Goal: Task Accomplishment & Management: Use online tool/utility

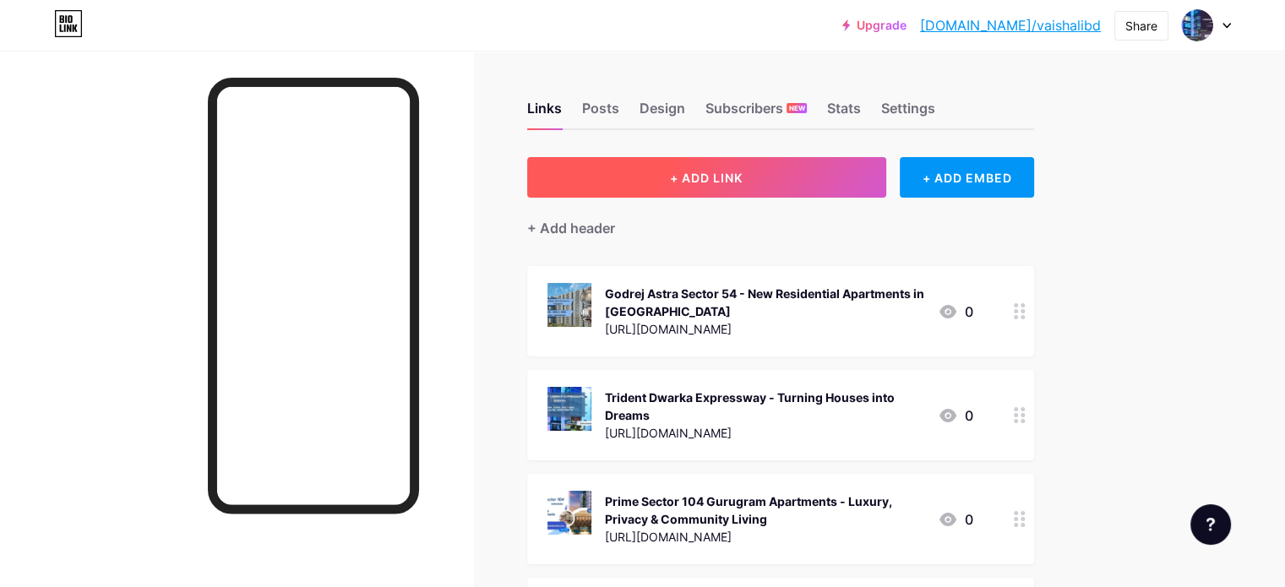
click at [743, 179] on span "+ ADD LINK" at bounding box center [706, 178] width 73 height 14
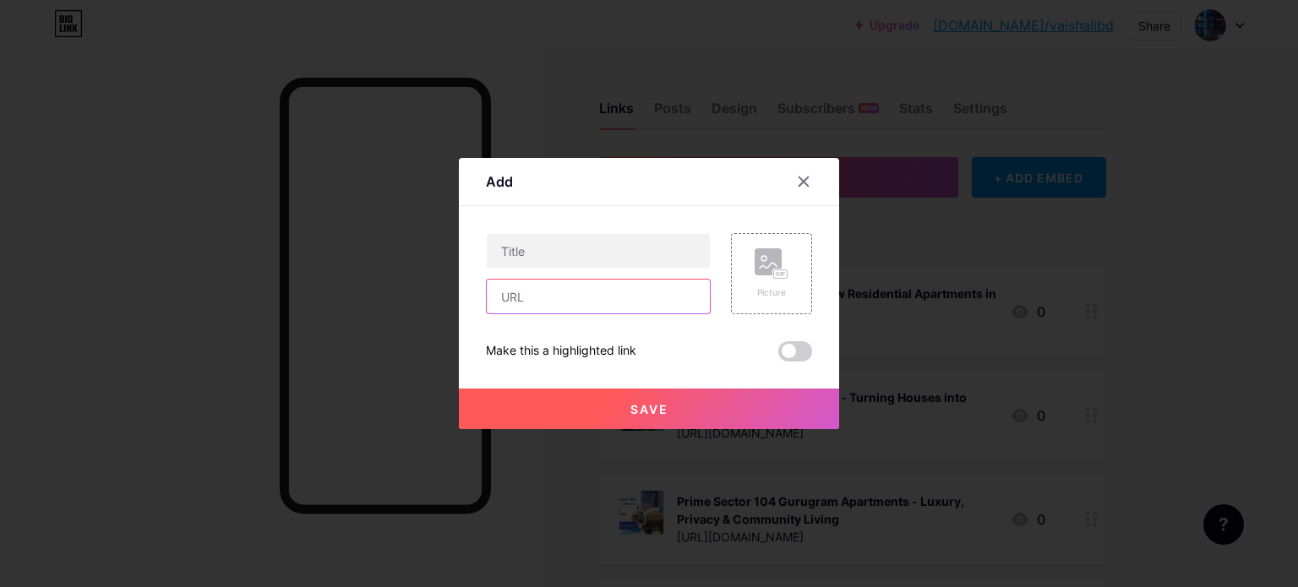
click at [535, 297] on input "text" at bounding box center [598, 297] width 223 height 34
paste input "[PERSON_NAME] | Premium Residential Apartments In [GEOGRAPHIC_DATA]"
click at [595, 295] on input "[PERSON_NAME] | Premium Residential Apartments In [GEOGRAPHIC_DATA]" at bounding box center [598, 297] width 223 height 34
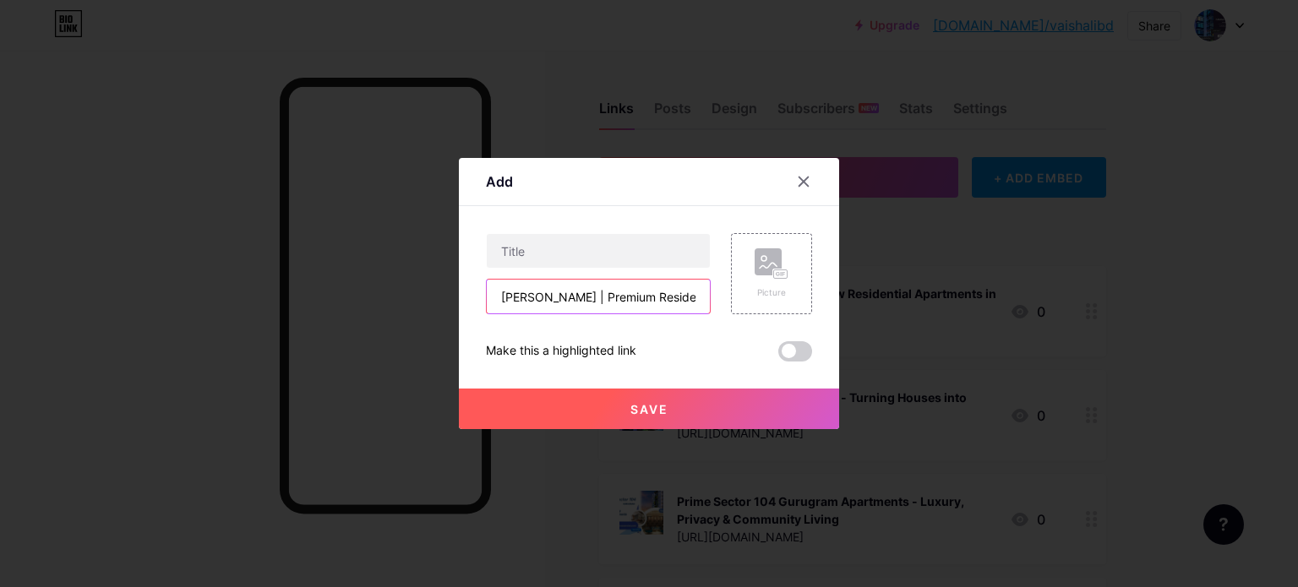
click at [595, 295] on input "[PERSON_NAME] | Premium Residential Apartments In [GEOGRAPHIC_DATA]" at bounding box center [598, 297] width 223 height 34
paste input "[URL][DOMAIN_NAME]"
type input "[URL][DOMAIN_NAME]"
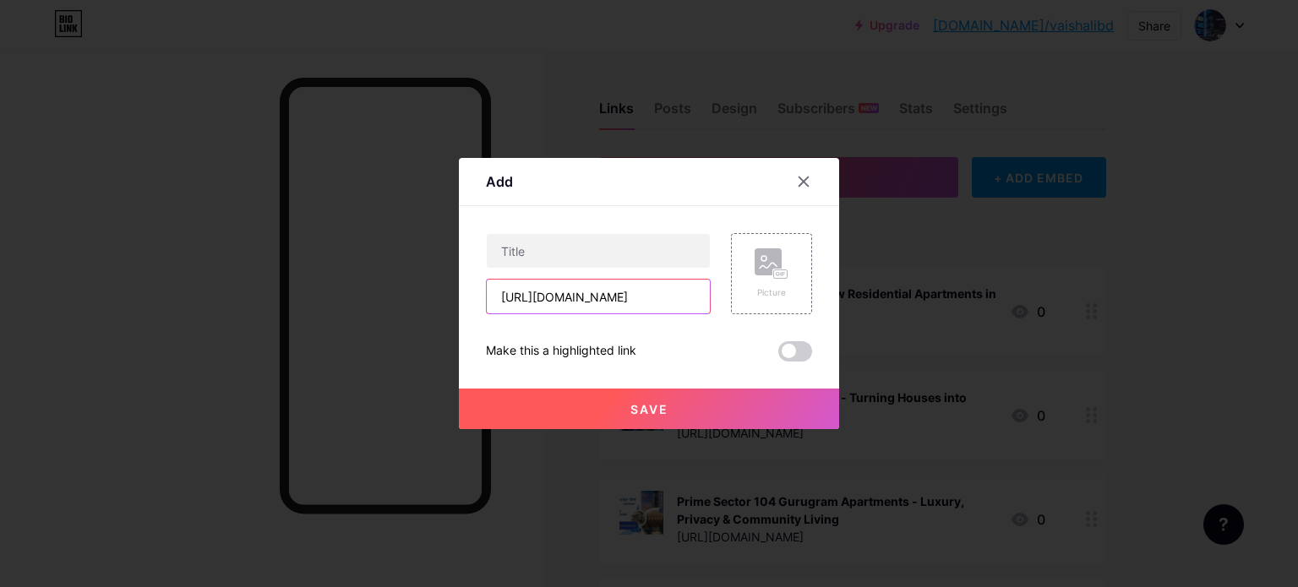
click at [594, 293] on input "[URL][DOMAIN_NAME]" at bounding box center [598, 297] width 223 height 34
paste input "[URL][DOMAIN_NAME]"
type input "[URL][DOMAIN_NAME]"
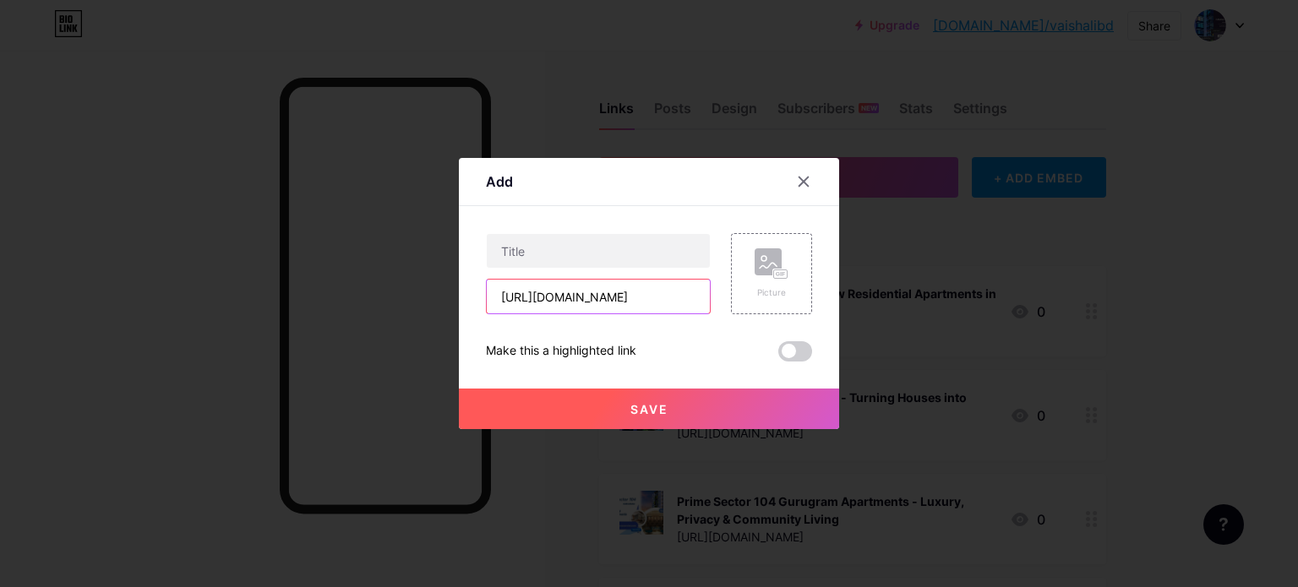
scroll to position [0, 0]
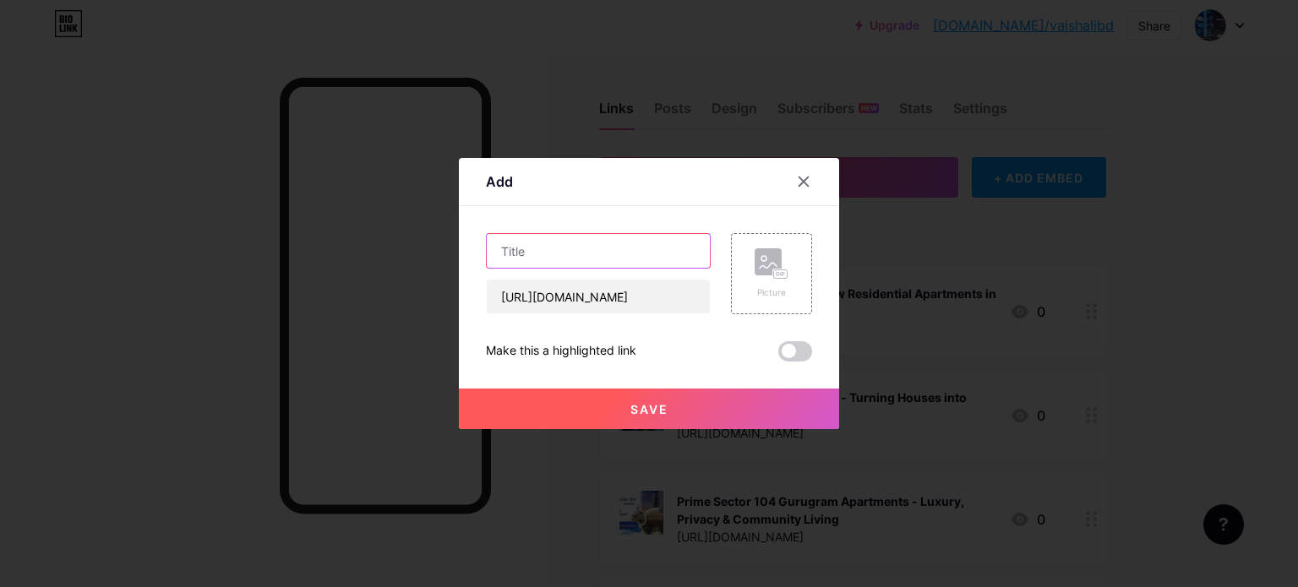
click at [526, 247] on input "text" at bounding box center [598, 251] width 223 height 34
paste input "[PERSON_NAME] | Premium Residential Apartments In [GEOGRAPHIC_DATA]"
type input "[PERSON_NAME] | Premium Residential Apartments In [GEOGRAPHIC_DATA]"
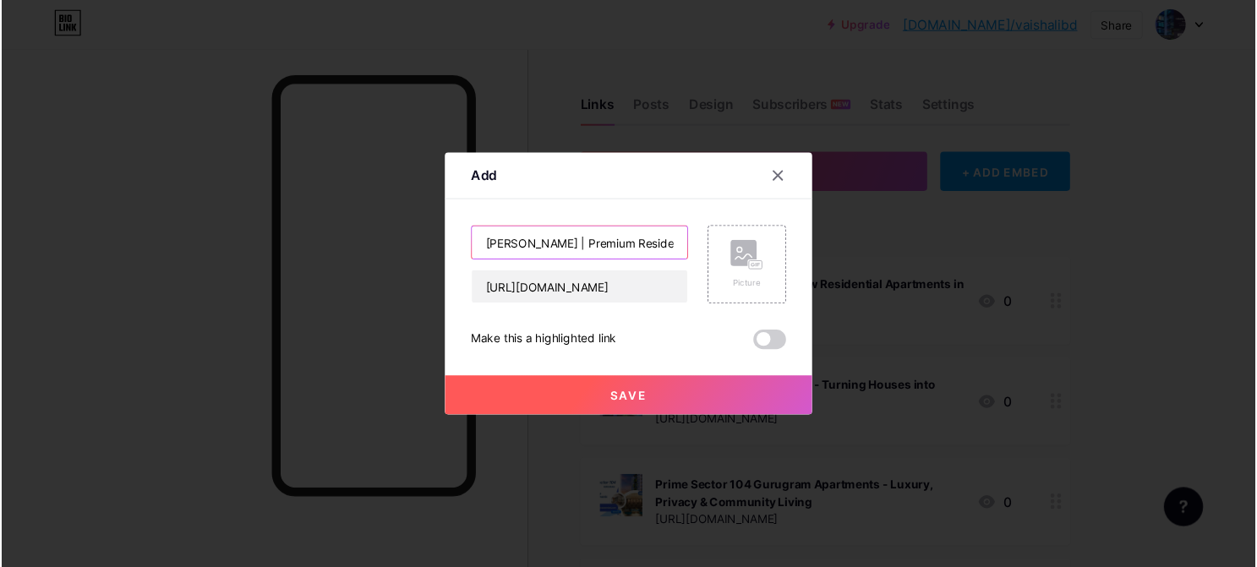
scroll to position [0, 158]
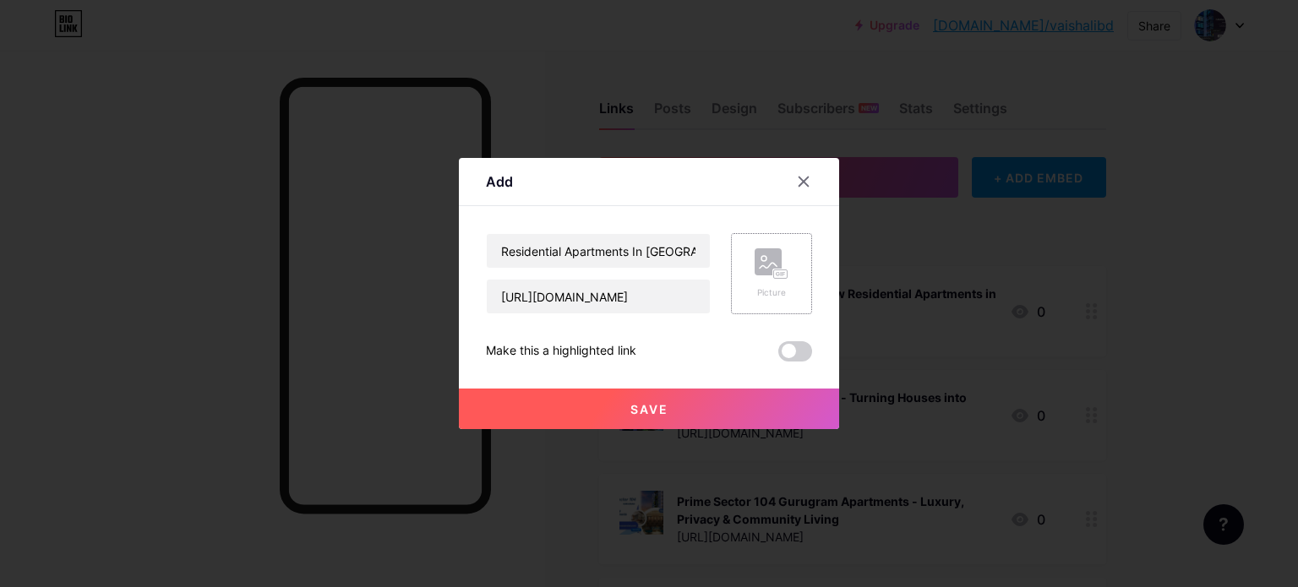
click at [771, 280] on div "Picture" at bounding box center [772, 273] width 34 height 51
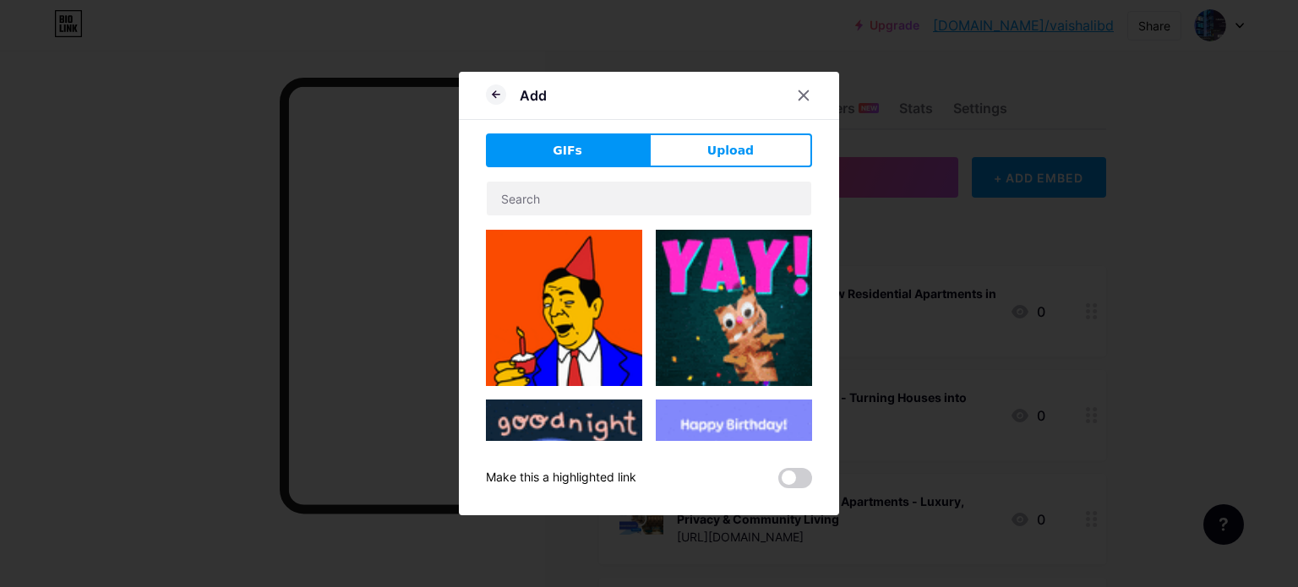
click at [744, 148] on button "Upload" at bounding box center [730, 151] width 163 height 34
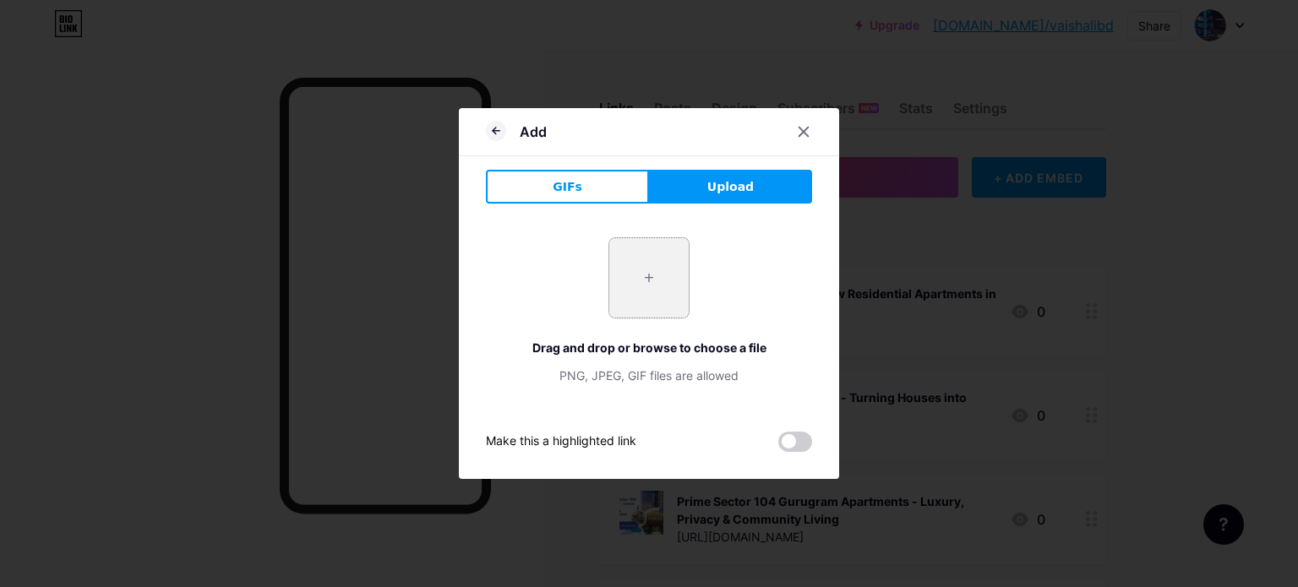
click at [646, 279] on input "file" at bounding box center [648, 277] width 79 height 79
type input "C:\fakepath\2.jpg"
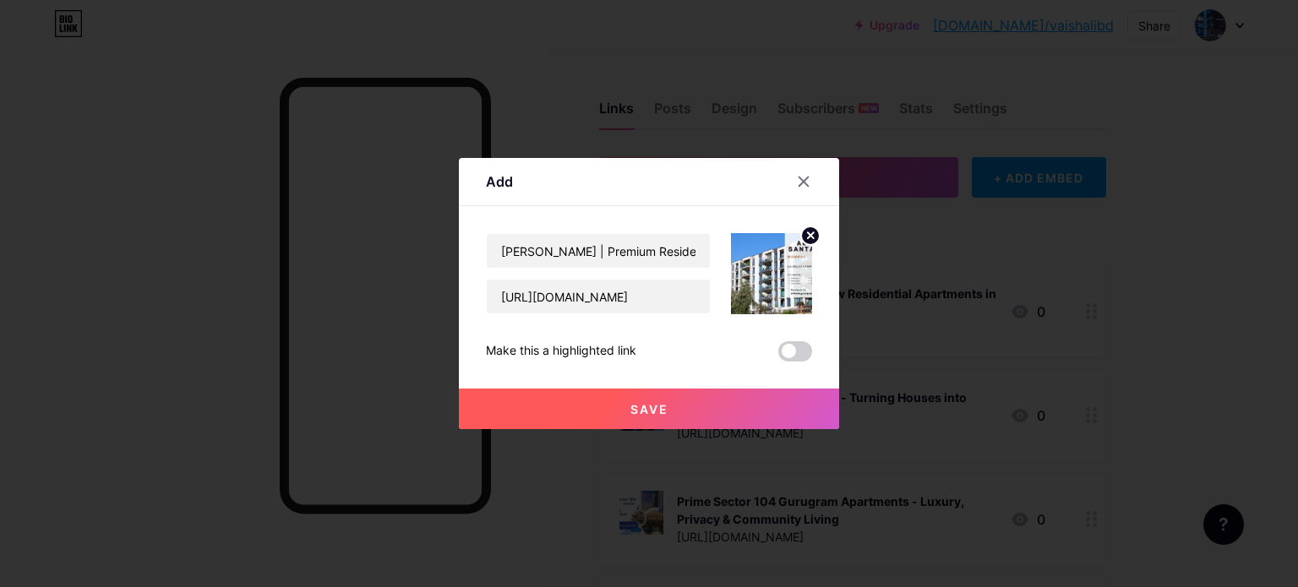
click at [621, 416] on button "Save" at bounding box center [649, 409] width 380 height 41
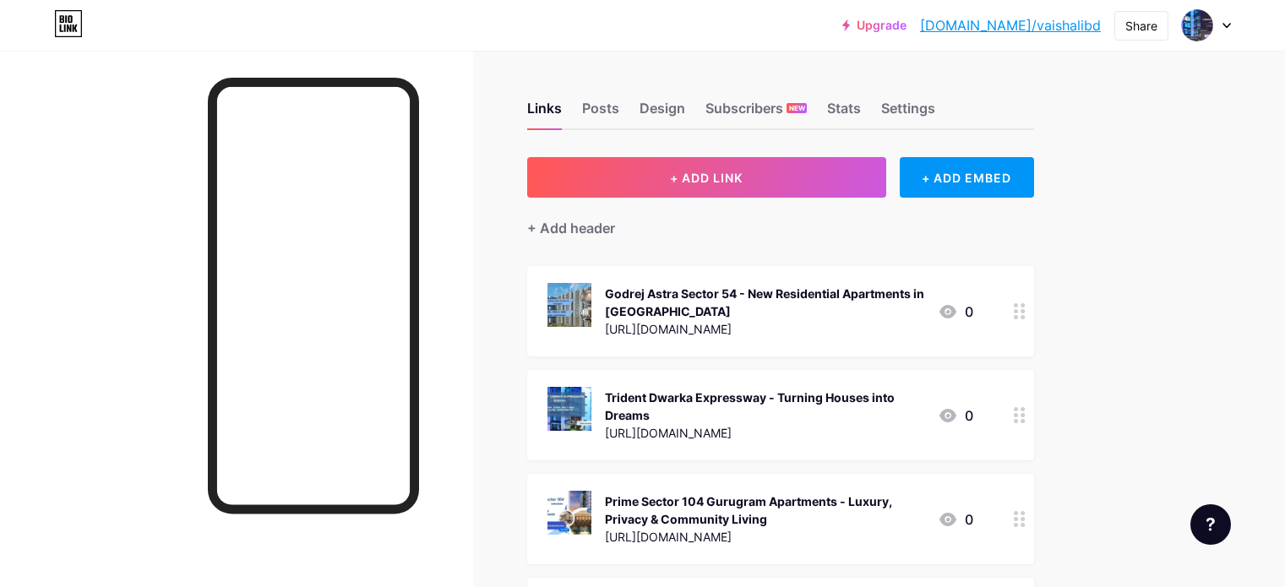
click at [1151, 17] on div "Share" at bounding box center [1142, 26] width 32 height 18
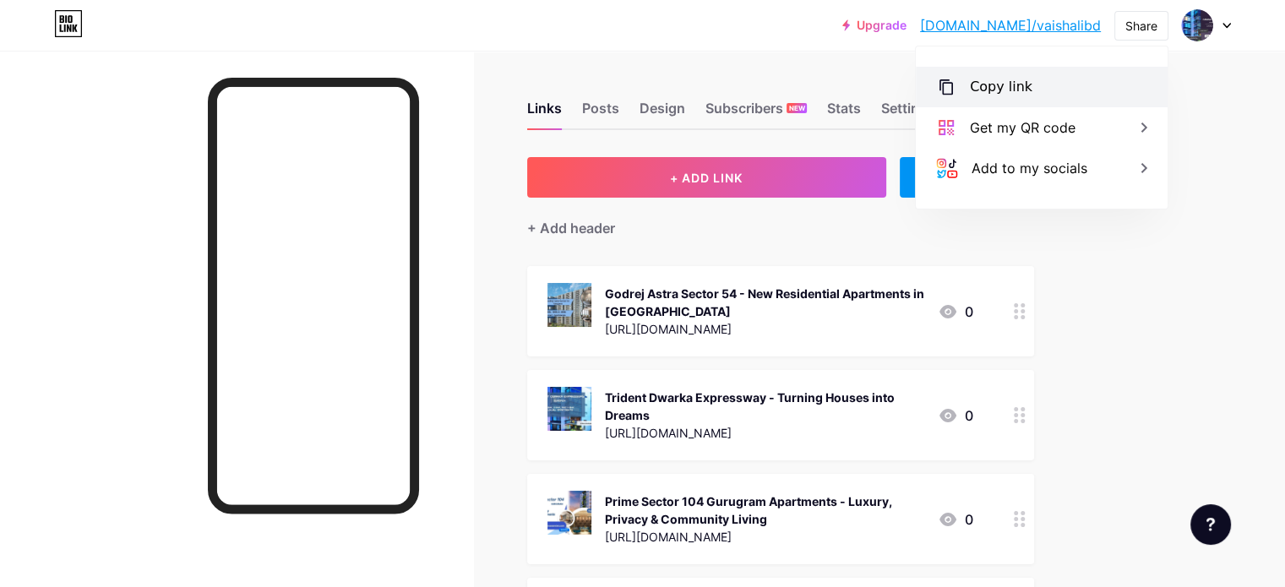
click at [1065, 73] on div "Copy link" at bounding box center [1042, 87] width 252 height 41
